Goal: Find contact information: Find contact information

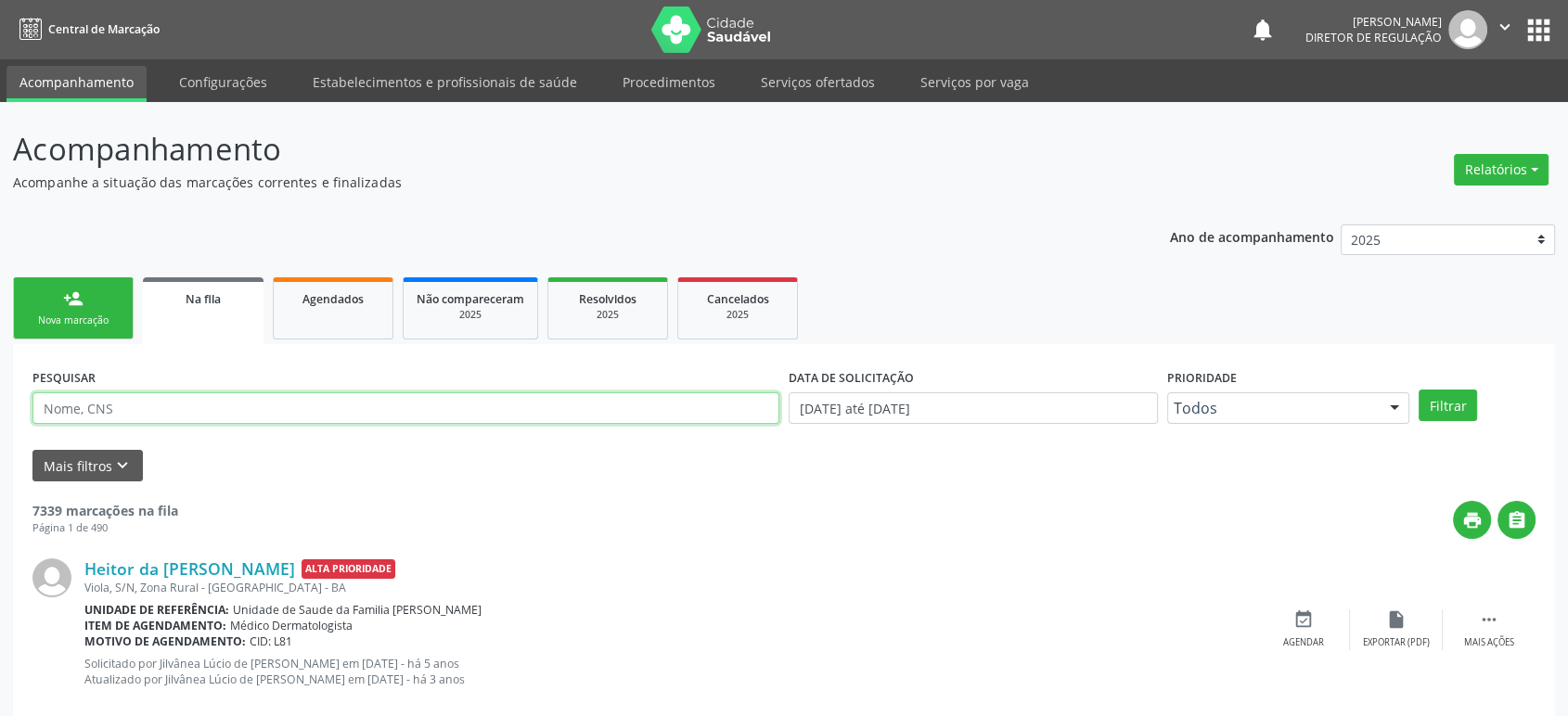
click at [100, 409] on input "text" at bounding box center [405, 408] width 746 height 31
paste input "[URL][DOMAIN_NAME]"
type input "[URL][DOMAIN_NAME]"
click at [100, 409] on input "[URL][DOMAIN_NAME]" at bounding box center [405, 408] width 746 height 31
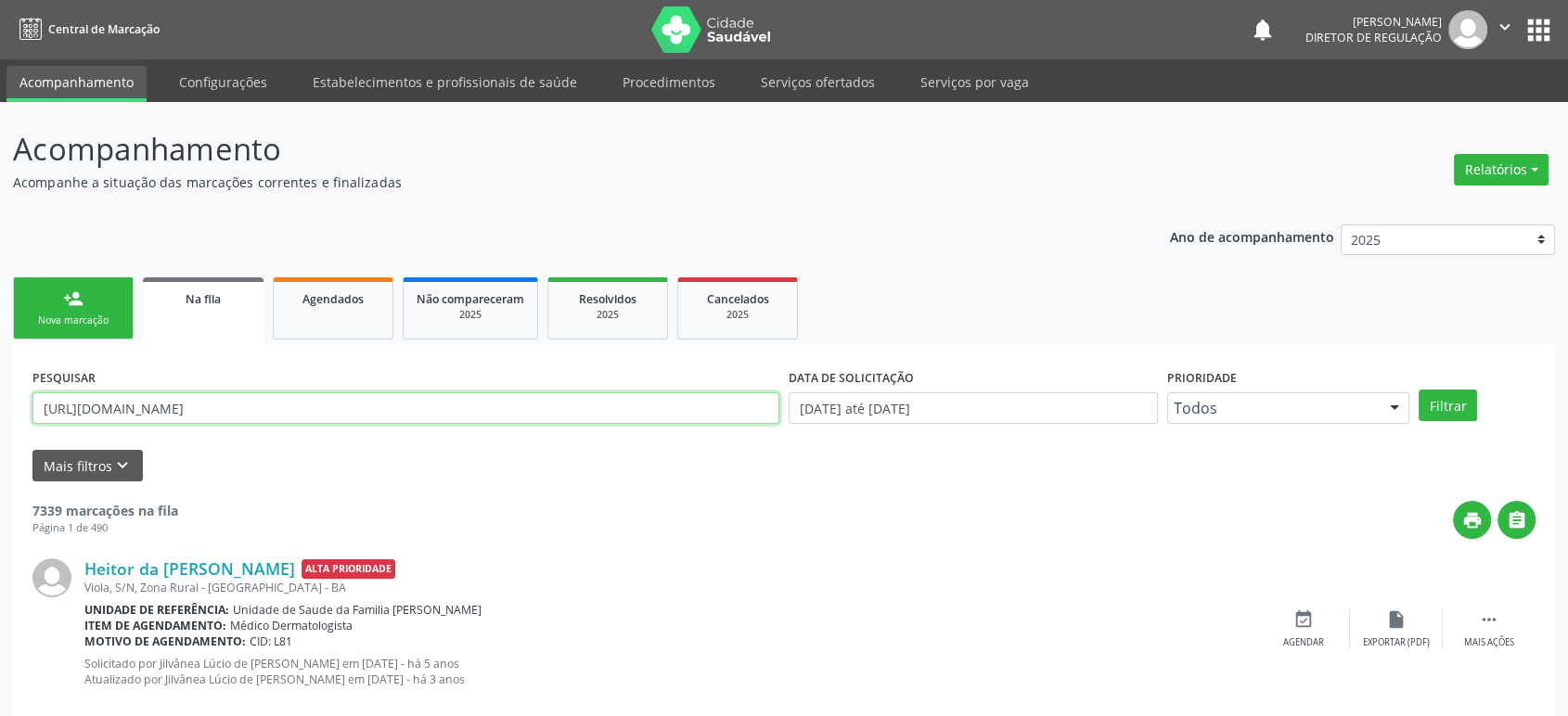
click at [100, 409] on input "[URL][DOMAIN_NAME]" at bounding box center [405, 408] width 746 height 31
paste input "704809090918140"
click at [1419, 389] on button "Filtrar" at bounding box center [1448, 405] width 59 height 31
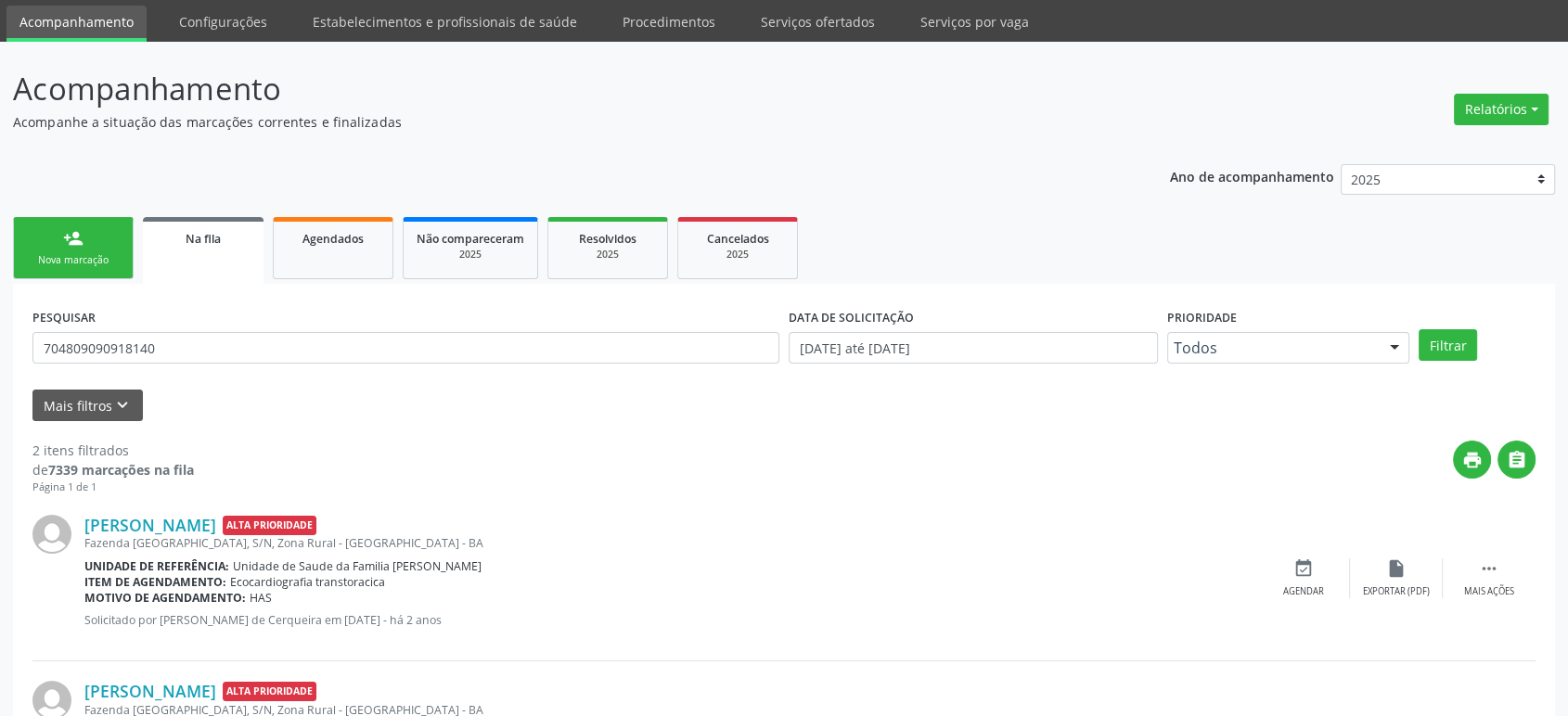
scroll to position [201, 0]
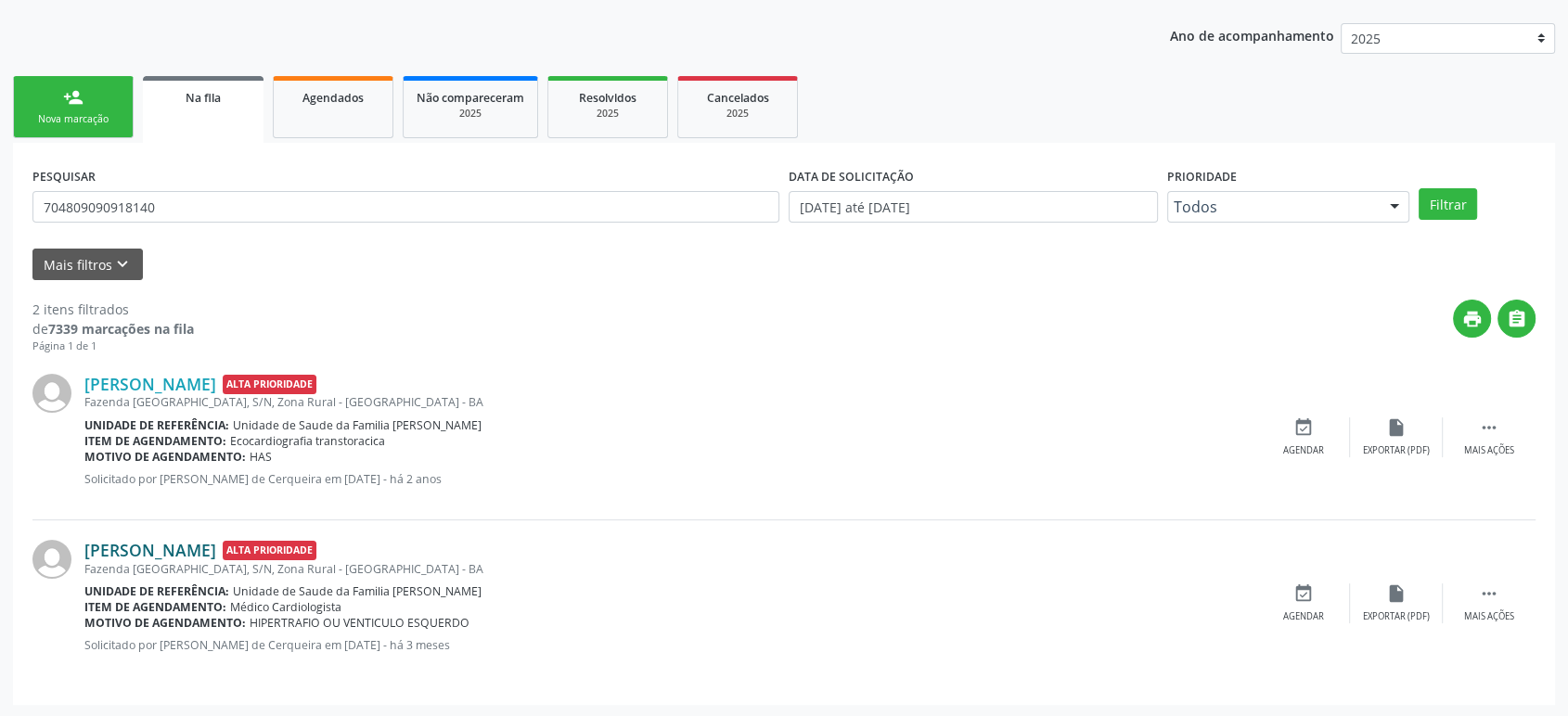
click at [176, 546] on link "[PERSON_NAME]" at bounding box center [150, 549] width 132 height 20
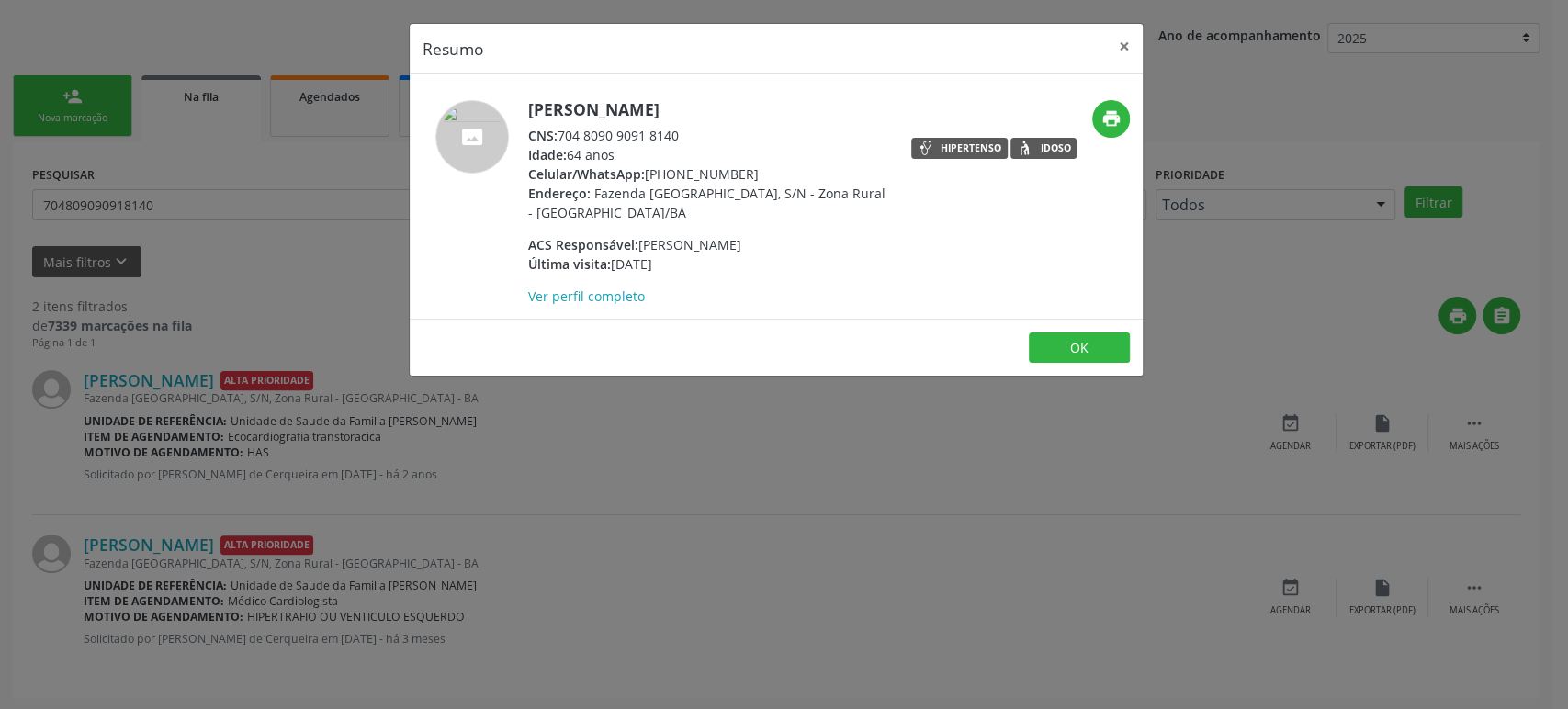
drag, startPoint x: 646, startPoint y: 171, endPoint x: 752, endPoint y: 170, distance: 106.0
click at [752, 170] on div "Celular/WhatsApp: [PHONE_NUMBER]" at bounding box center [707, 174] width 357 height 19
click at [811, 520] on div "Resumo × [PERSON_NAME] CNS: 704 8090 9091 8140 Idade: 64 anos Celular/WhatsApp:…" at bounding box center [784, 354] width 1568 height 709
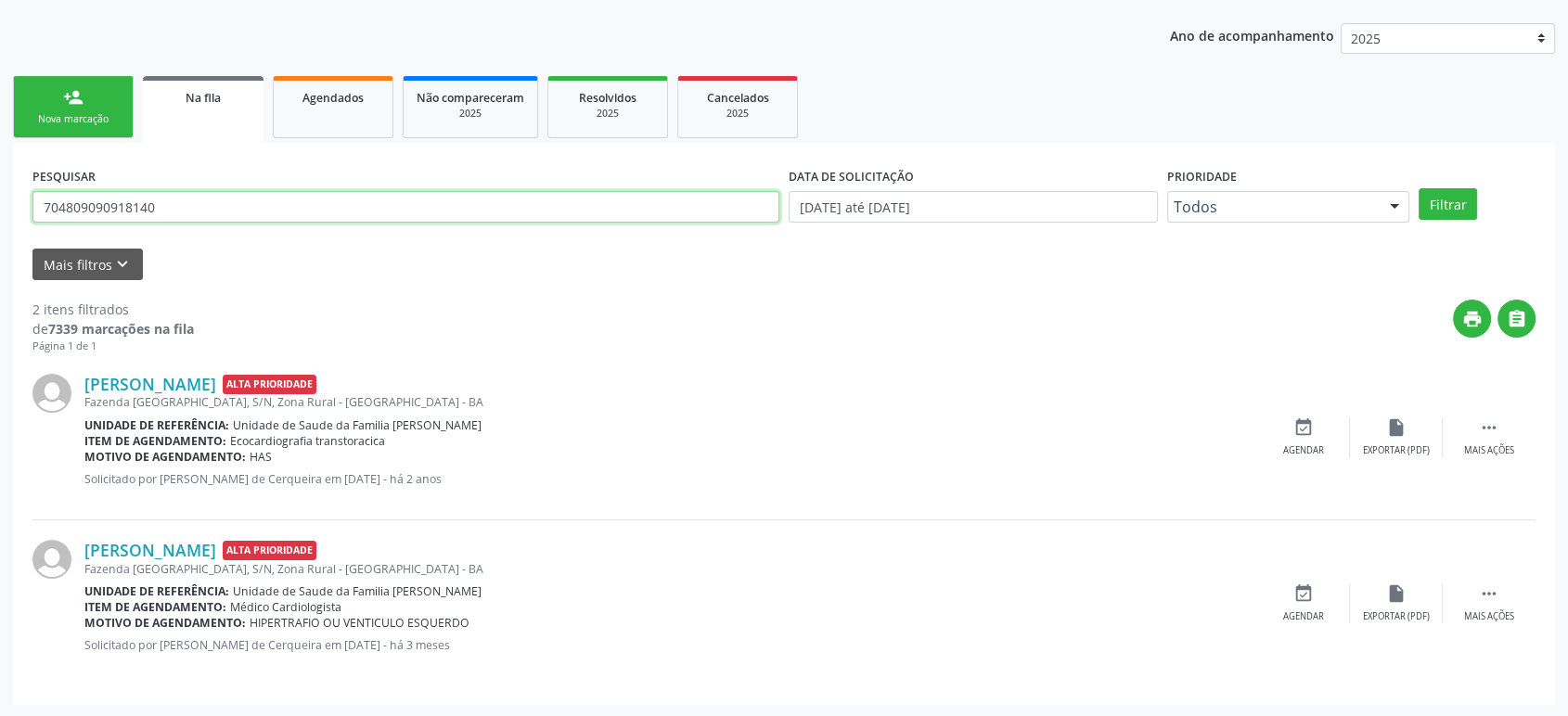
click at [103, 198] on input "704809090918140" at bounding box center [405, 207] width 746 height 31
paste input "5003446375355"
type input "705003446375355"
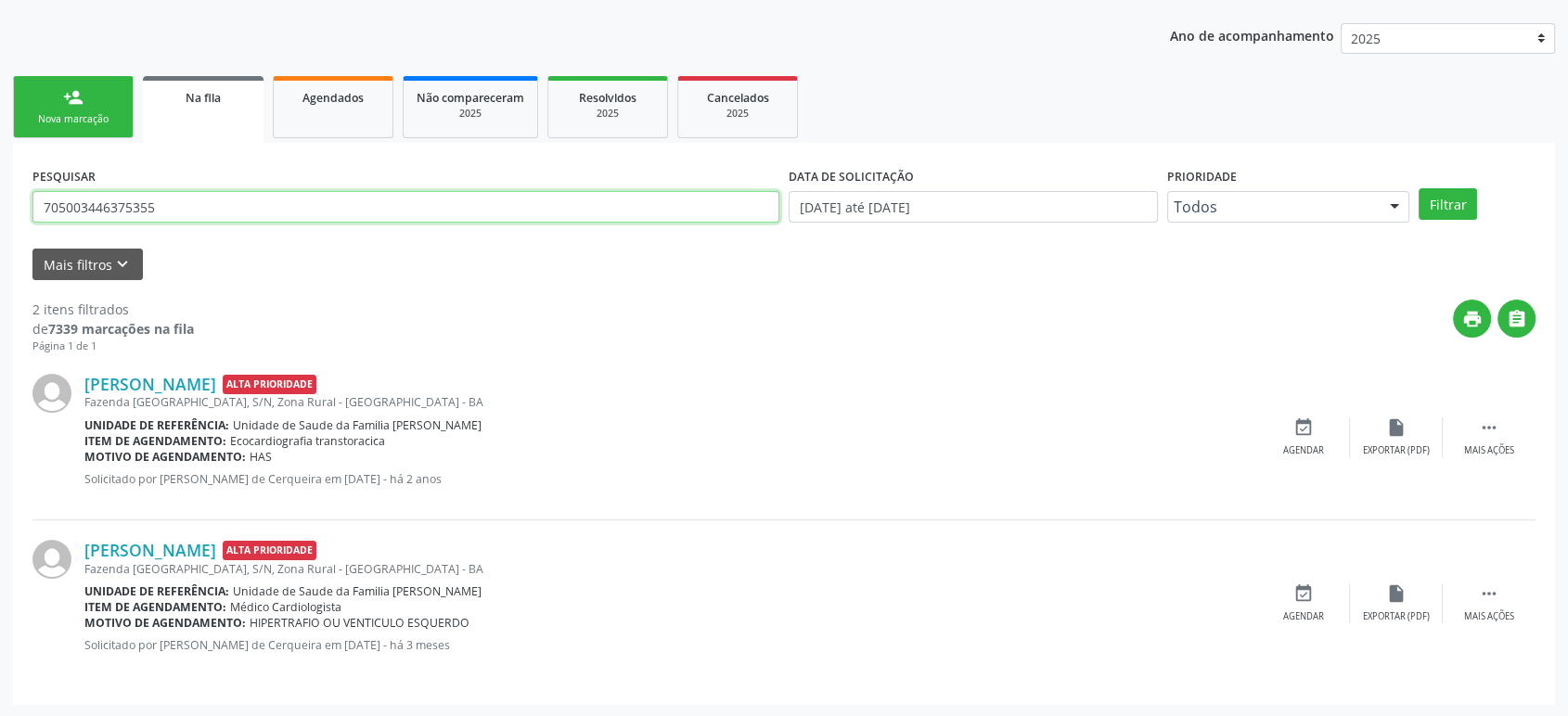
click at [1419, 188] on button "Filtrar" at bounding box center [1448, 204] width 59 height 31
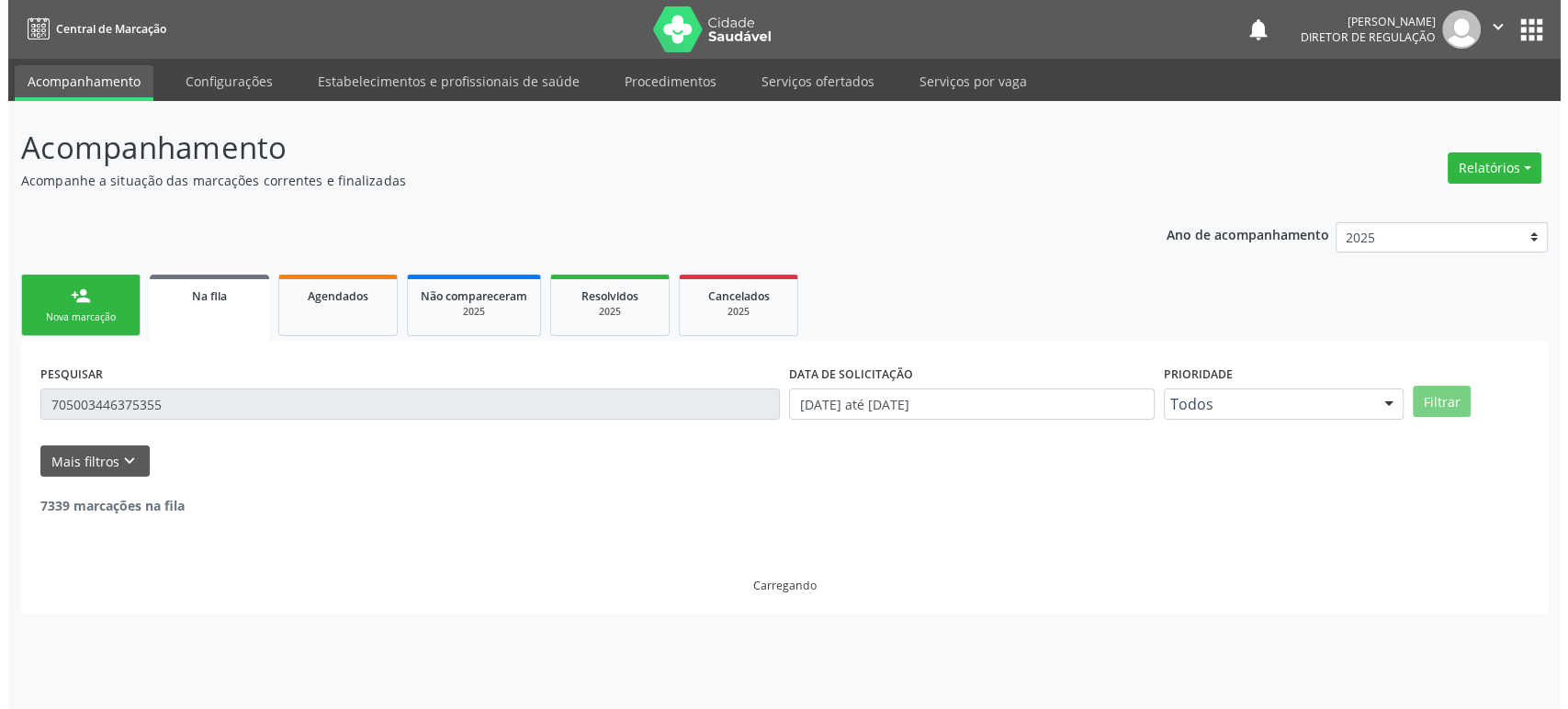
scroll to position [0, 0]
